Goal: Transaction & Acquisition: Purchase product/service

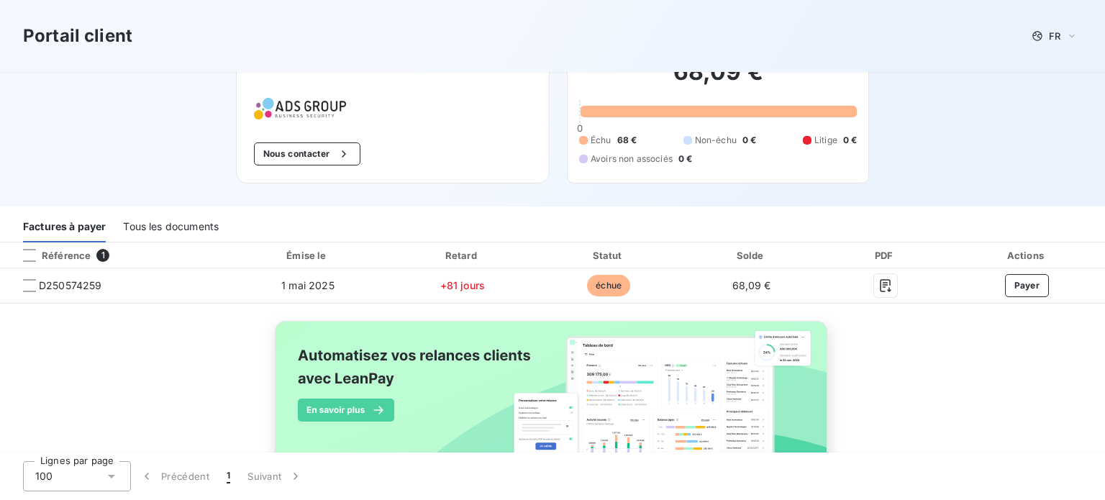
scroll to position [72, 0]
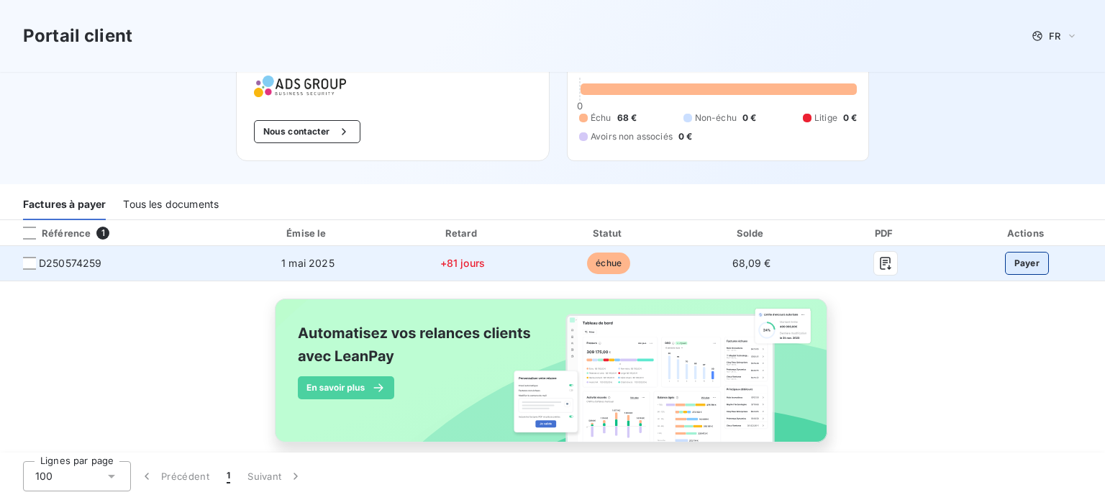
click at [1022, 258] on button "Payer" at bounding box center [1027, 263] width 45 height 23
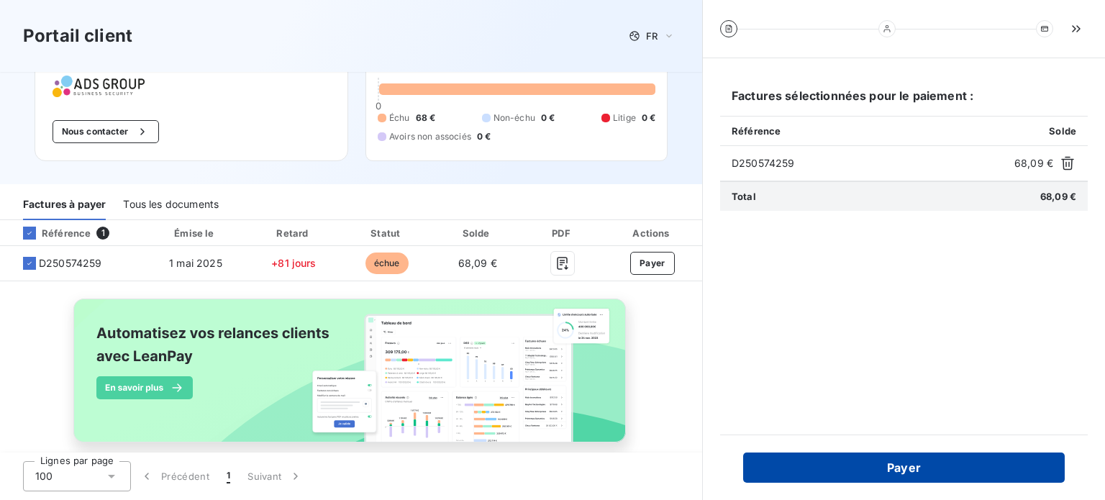
click at [949, 468] on button "Payer" at bounding box center [904, 468] width 322 height 30
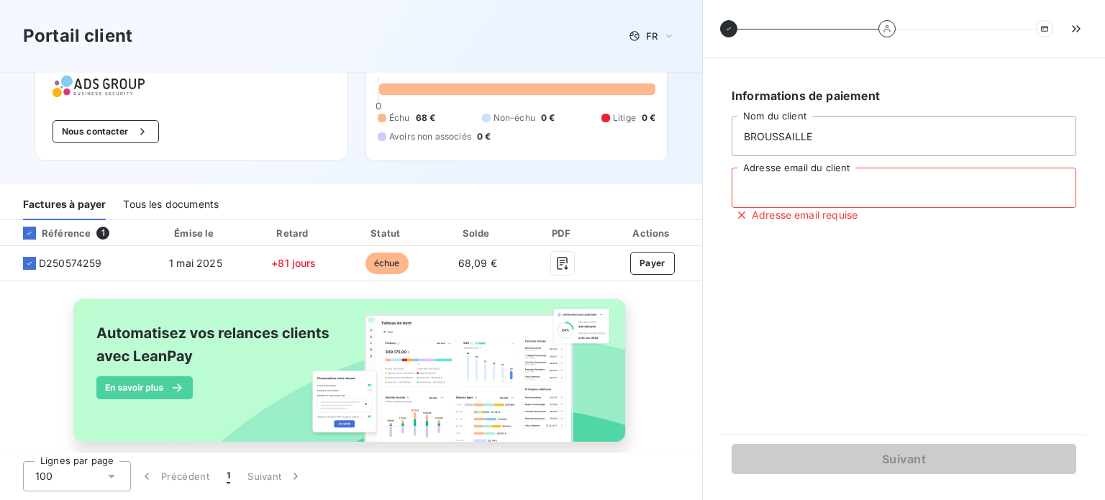
click at [843, 189] on input "Adresse email du client" at bounding box center [904, 188] width 345 height 40
type input "[DOMAIN_NAME][EMAIL_ADDRESS][DOMAIN_NAME]"
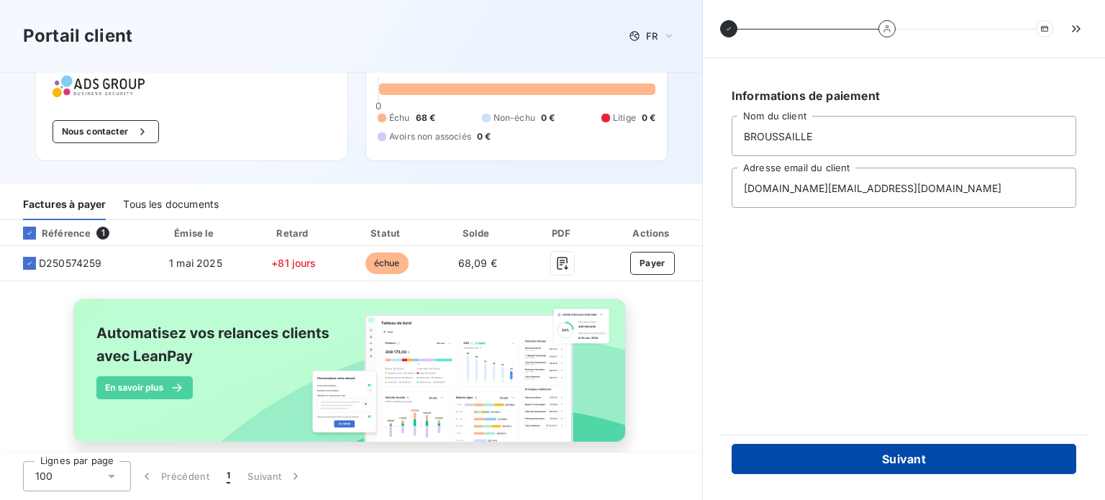
click at [919, 456] on button "Suivant" at bounding box center [904, 459] width 345 height 30
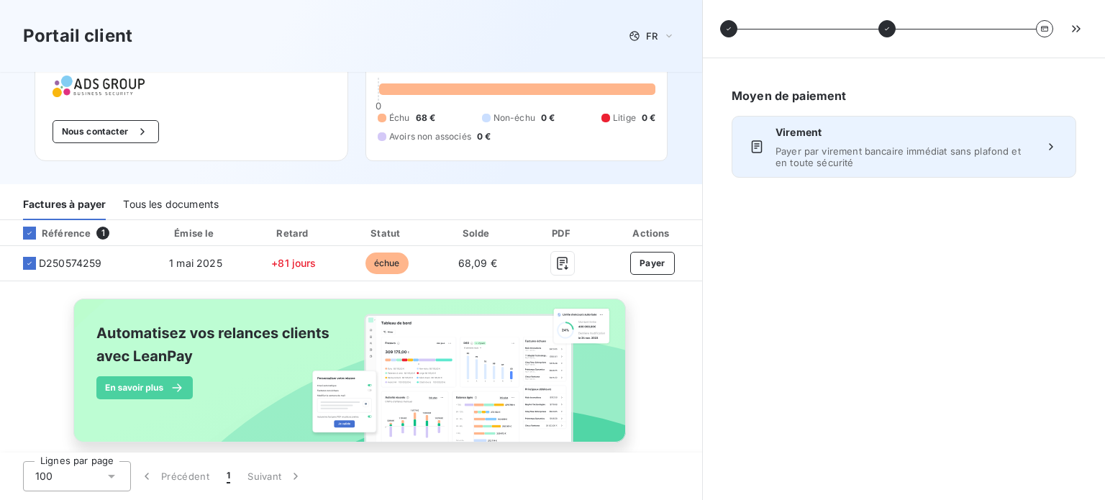
click at [886, 160] on span "Payer par virement bancaire immédiat sans plafond et en toute sécurité" at bounding box center [904, 156] width 257 height 23
